Goal: Task Accomplishment & Management: Manage account settings

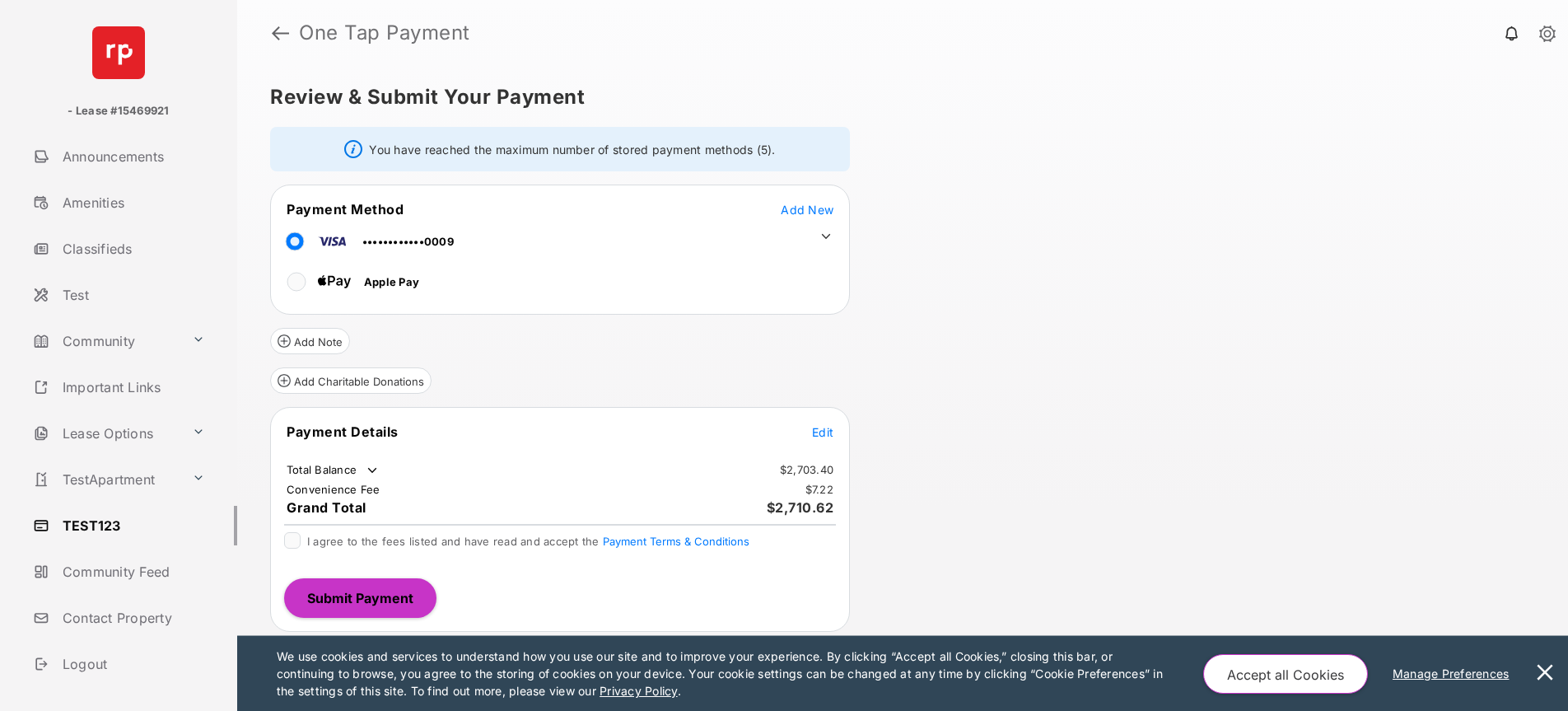
click at [825, 436] on span "Edit" at bounding box center [822, 432] width 22 height 14
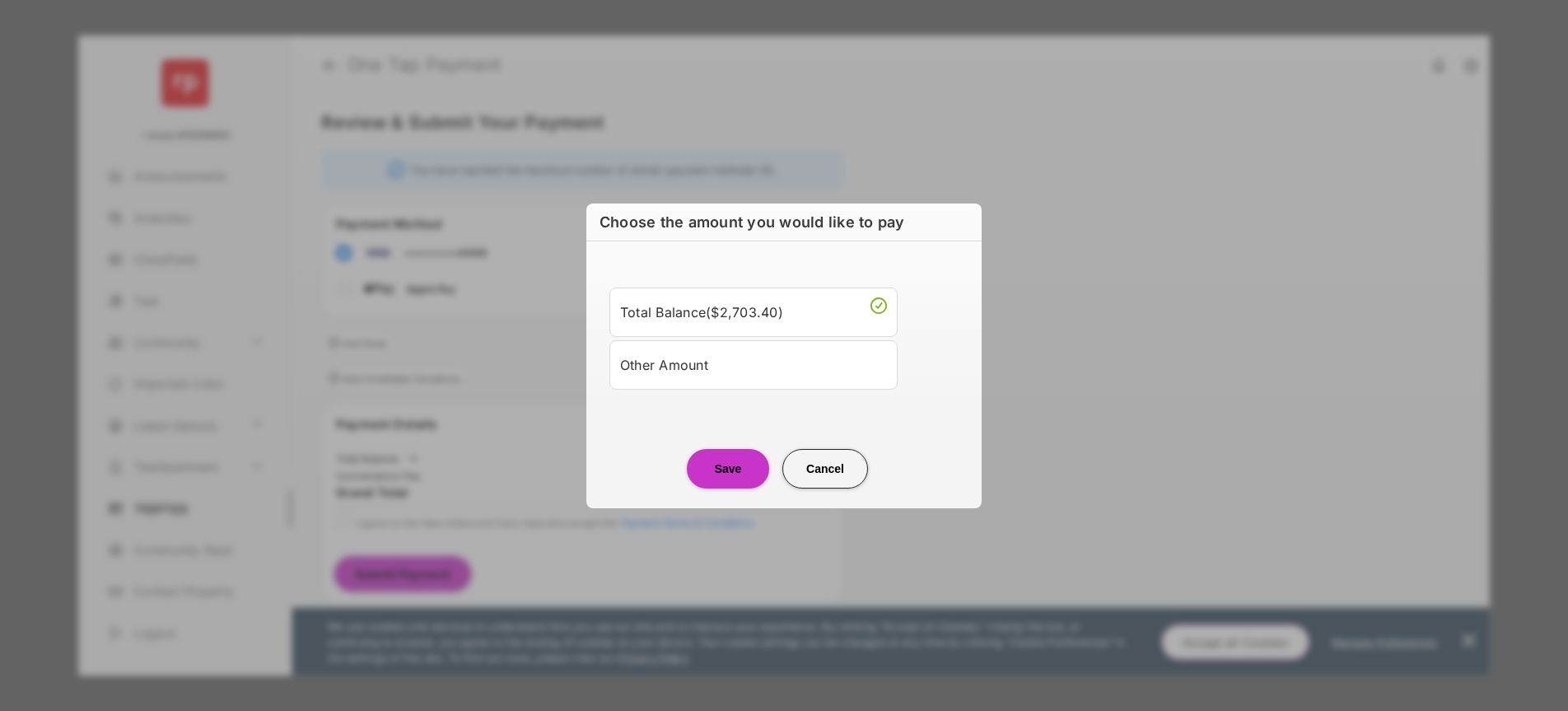
click at [733, 464] on button "Save" at bounding box center [727, 468] width 82 height 39
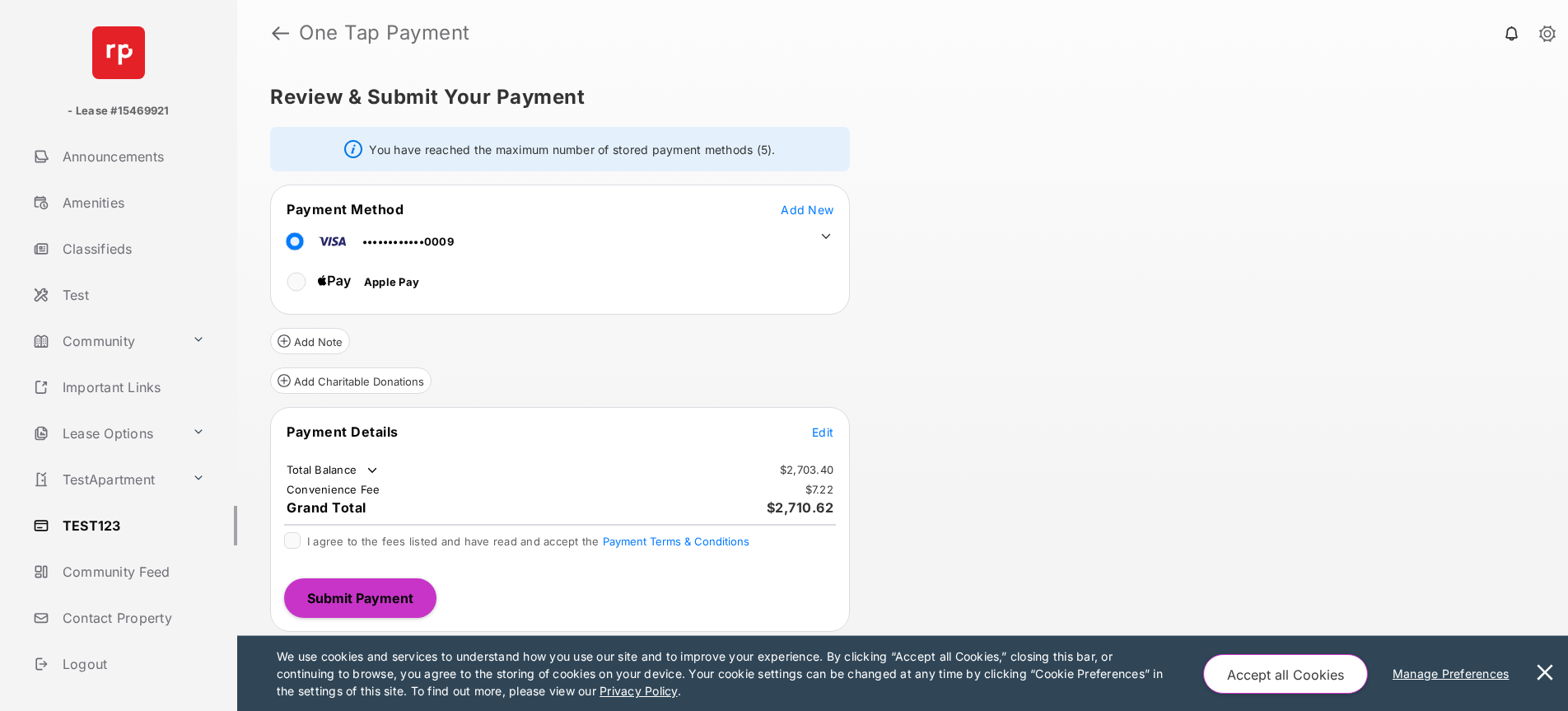
click at [825, 435] on span "Edit" at bounding box center [822, 432] width 22 height 14
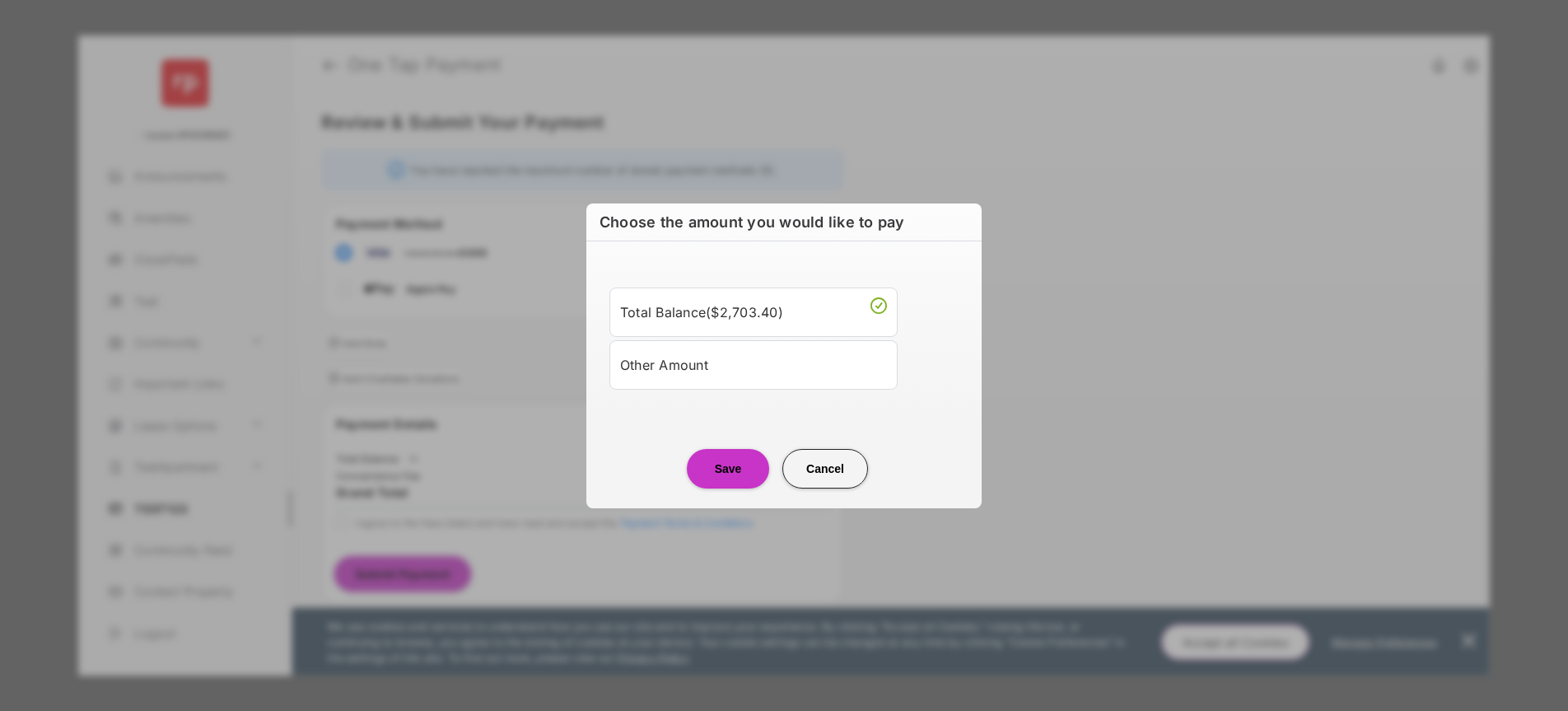
click at [728, 378] on div "Other Amount" at bounding box center [753, 365] width 267 height 28
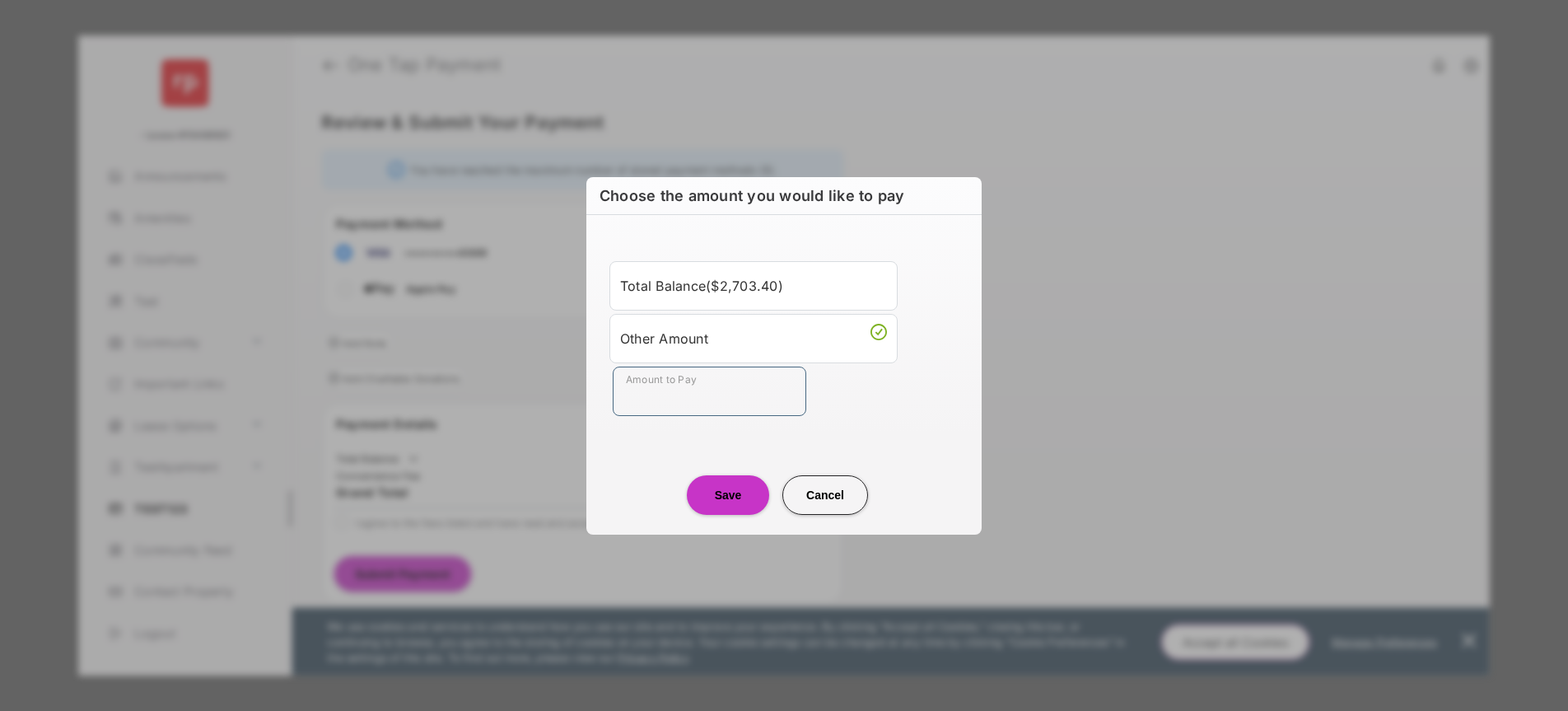
click at [677, 397] on input "Amount to Pay" at bounding box center [710, 391] width 194 height 50
type input "**"
drag, startPoint x: 662, startPoint y: 459, endPoint x: 697, endPoint y: 469, distance: 36.4
click at [662, 459] on div "Save Cancel" at bounding box center [784, 478] width 395 height 72
click at [728, 491] on button "Save" at bounding box center [727, 495] width 82 height 39
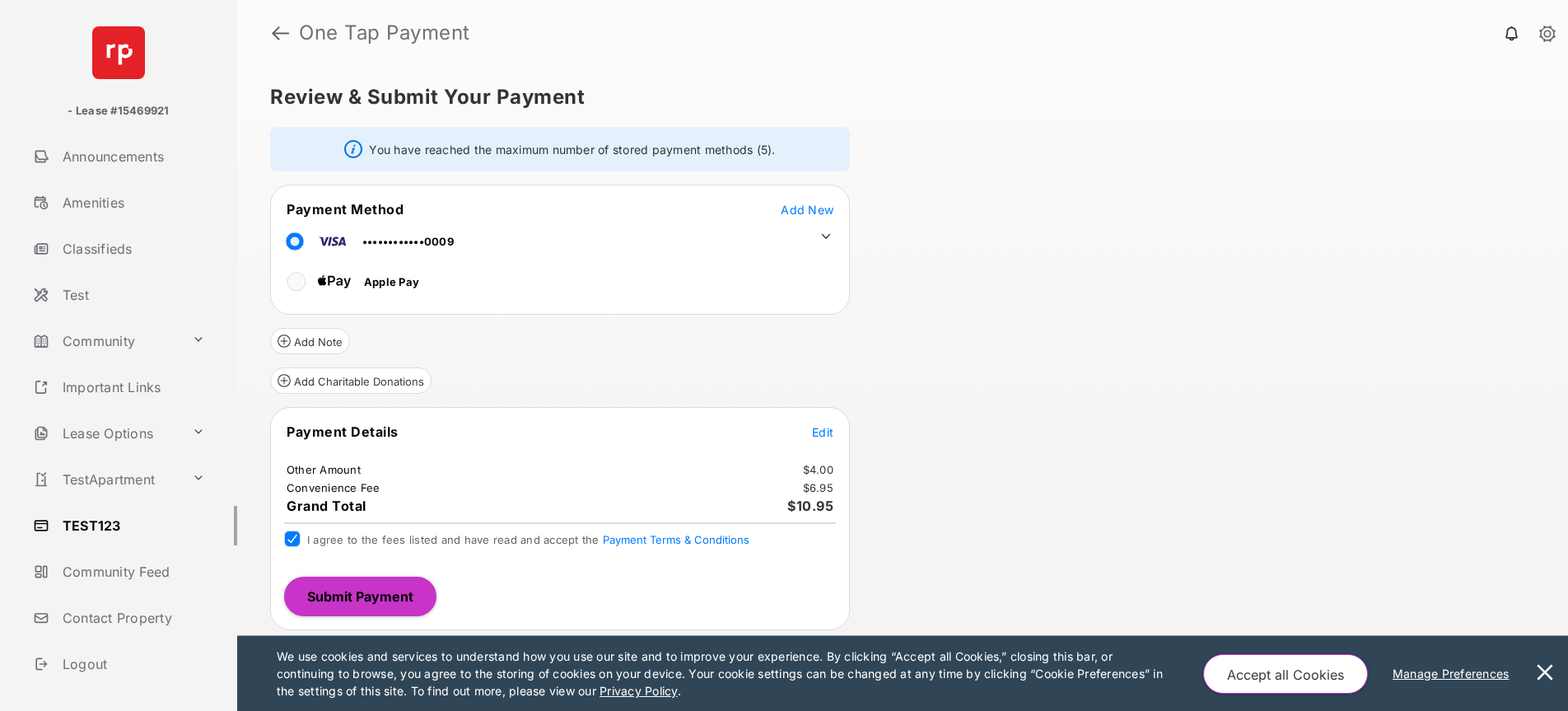
click at [372, 583] on button "Submit Payment" at bounding box center [361, 597] width 152 height 39
